Goal: Download file/media

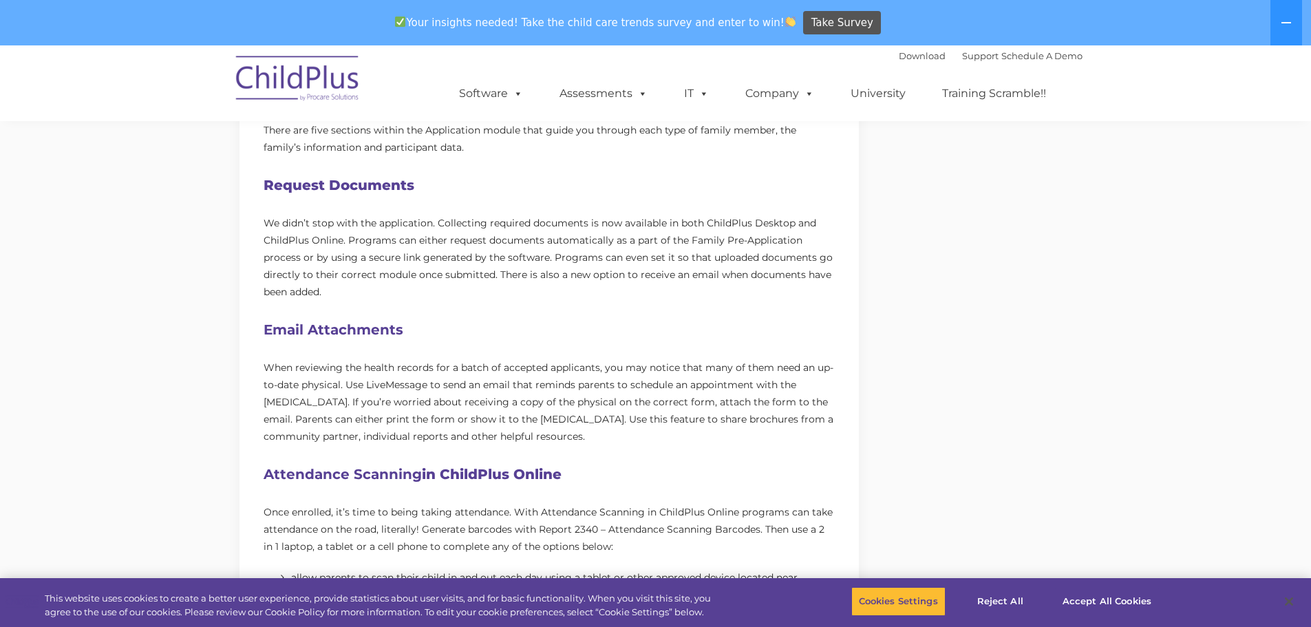
scroll to position [670, 0]
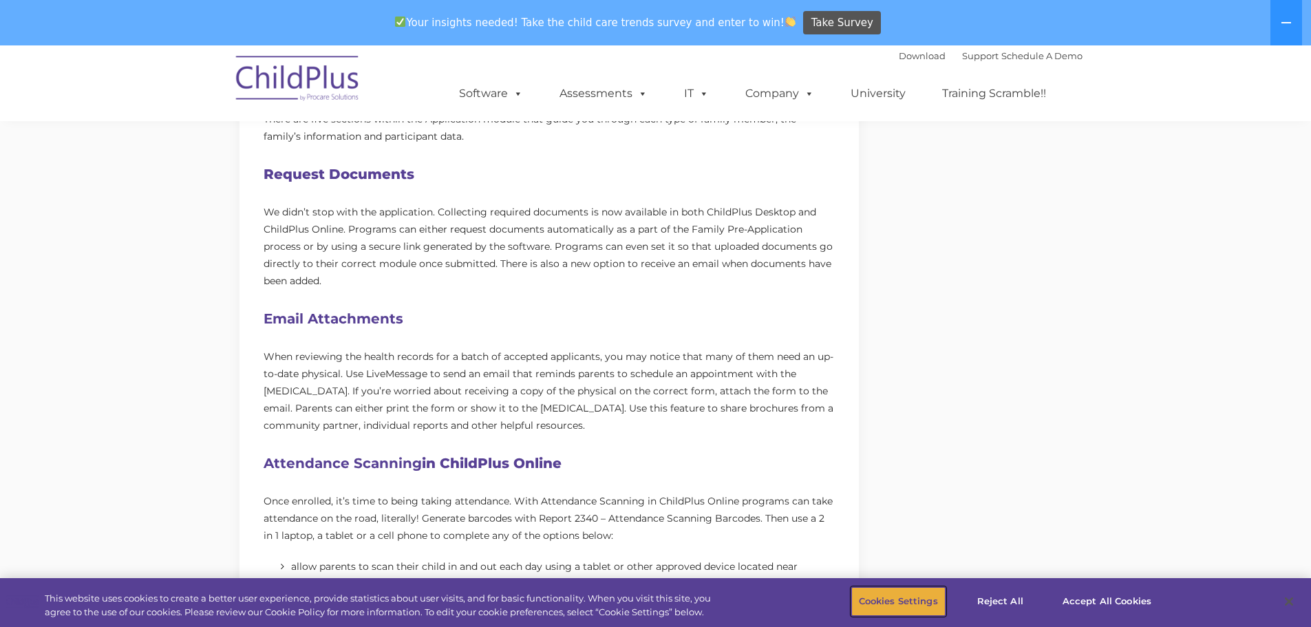
click at [886, 593] on button "Cookies Settings" at bounding box center [898, 601] width 94 height 29
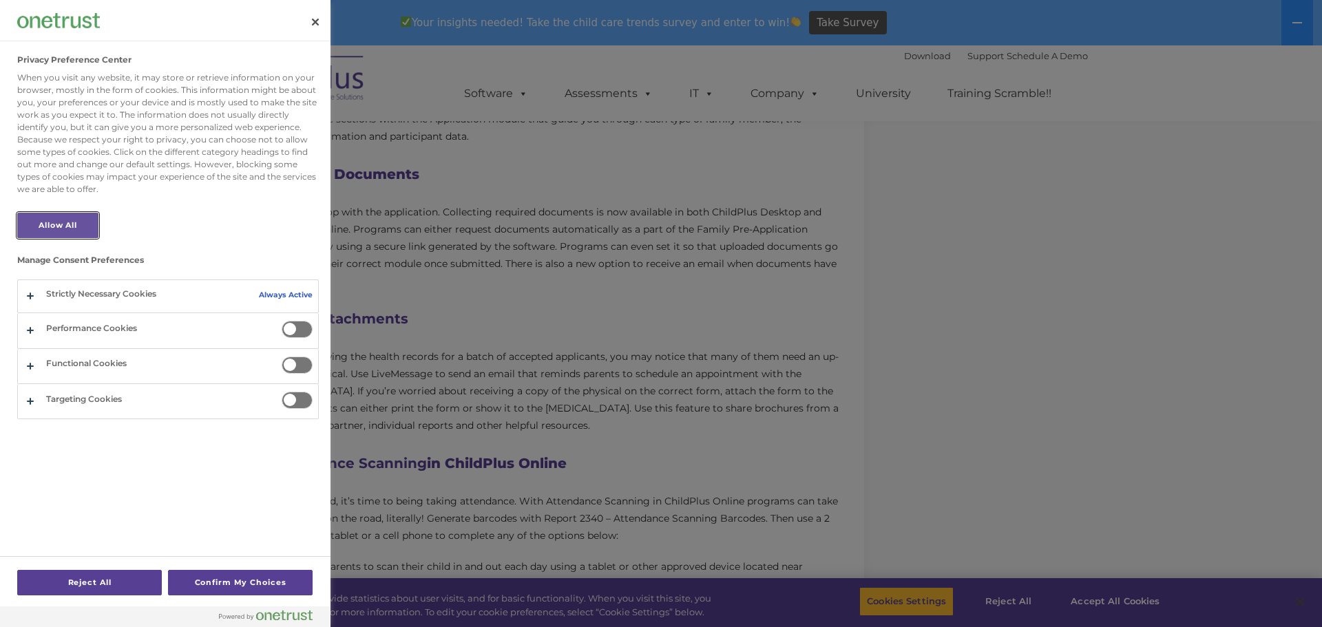
click at [84, 224] on button "Allow All" at bounding box center [57, 225] width 81 height 25
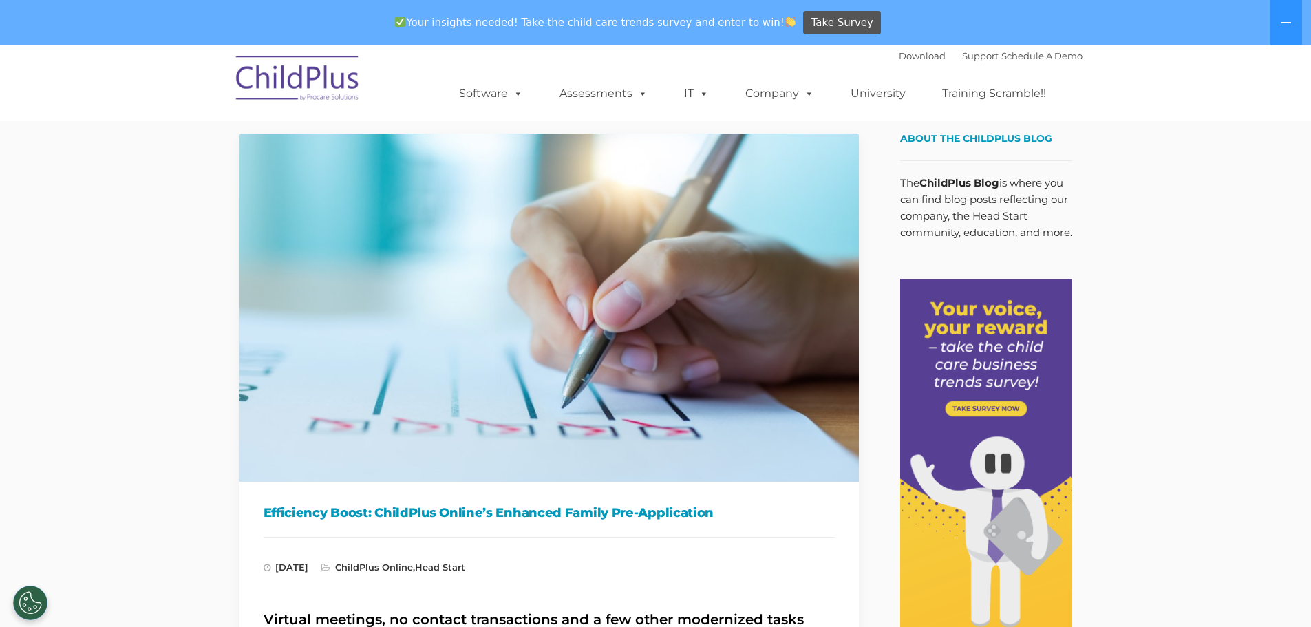
scroll to position [0, 0]
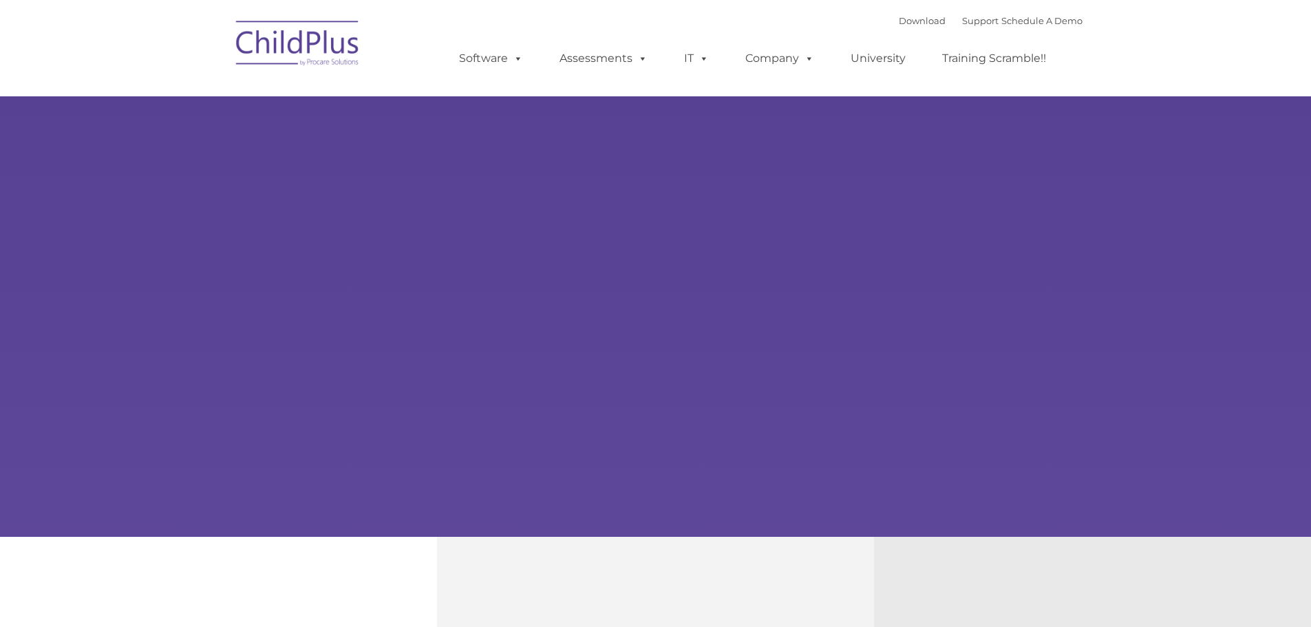
type input ""
select select "MEDIUM"
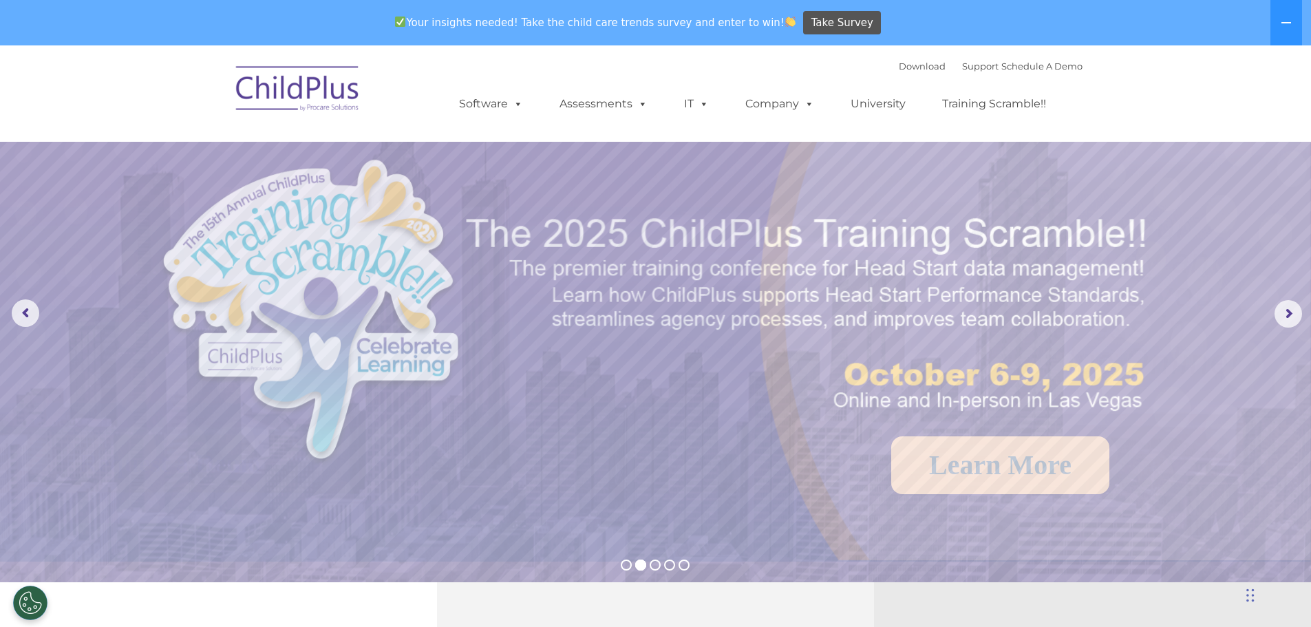
click at [328, 104] on img at bounding box center [298, 90] width 138 height 69
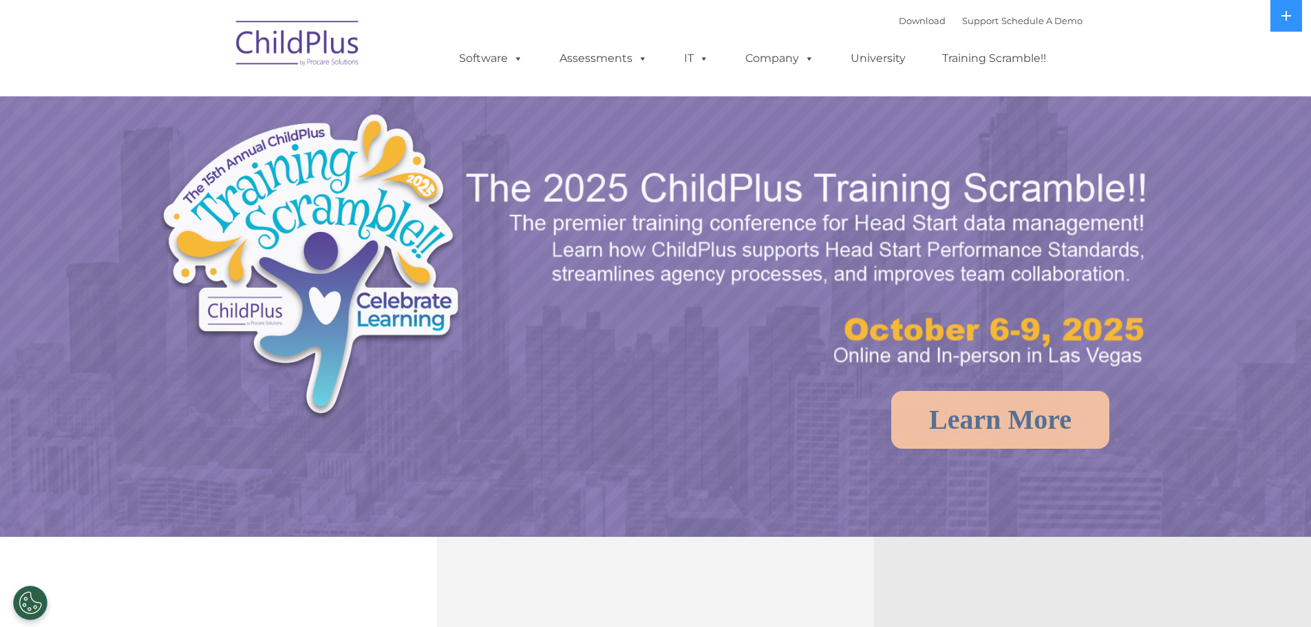
select select "MEDIUM"
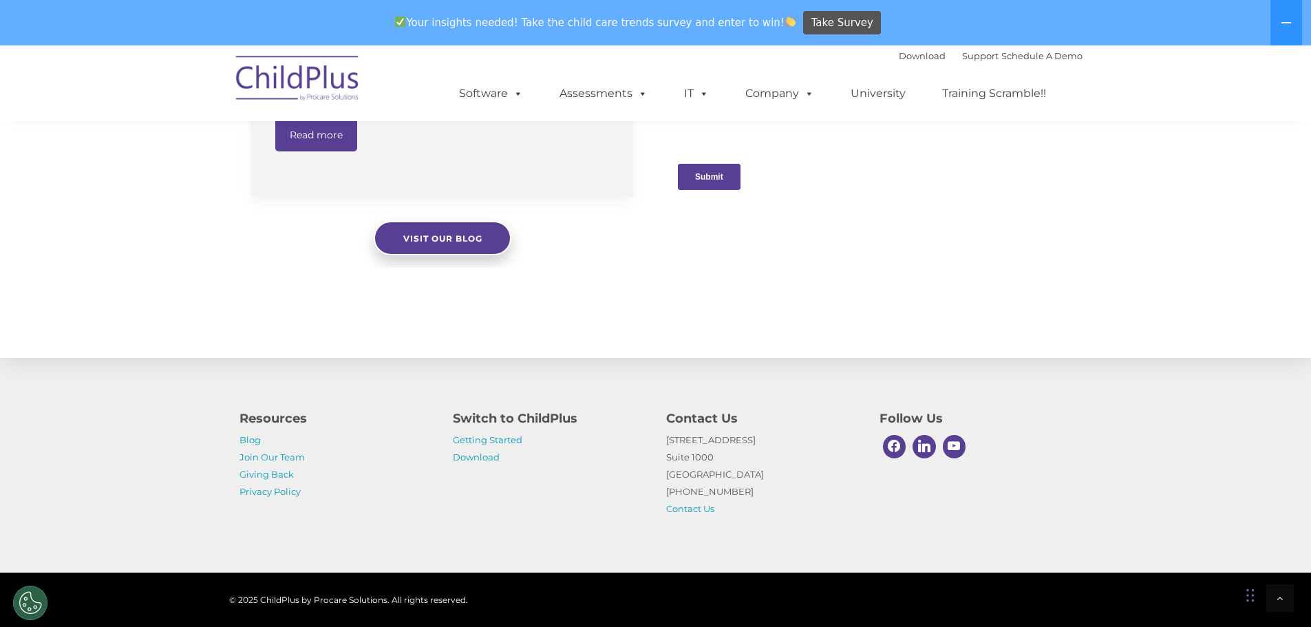
scroll to position [1433, 0]
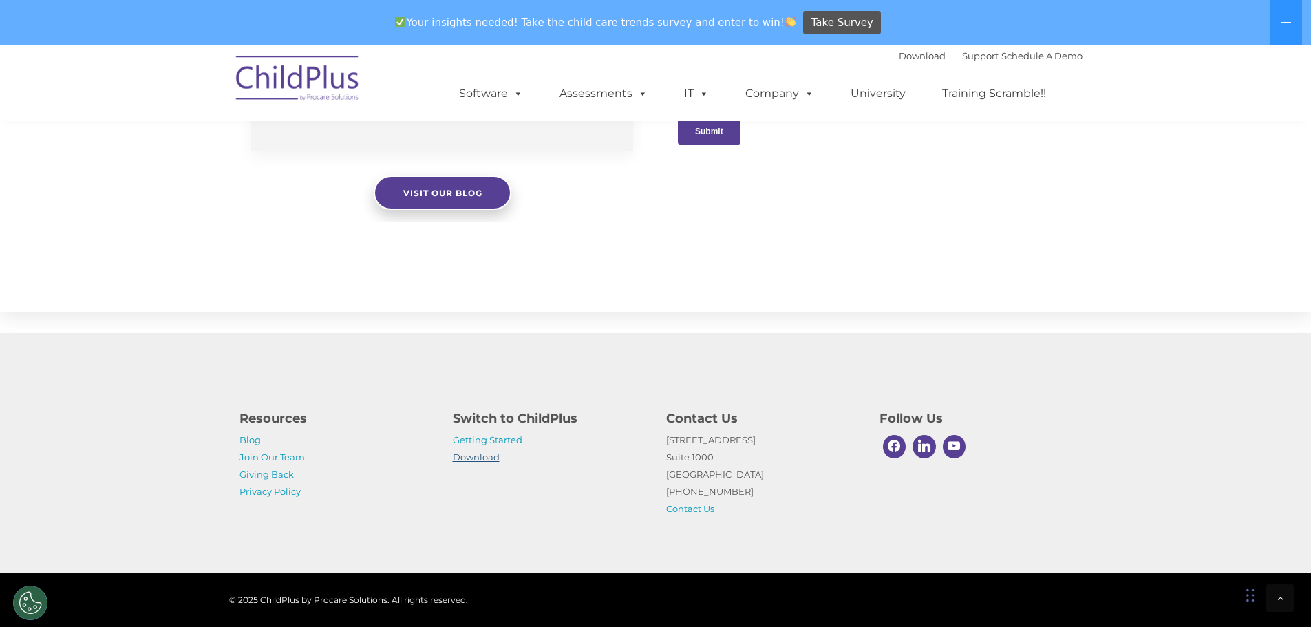
click at [470, 459] on link "Download" at bounding box center [476, 457] width 47 height 11
